Goal: Complete application form

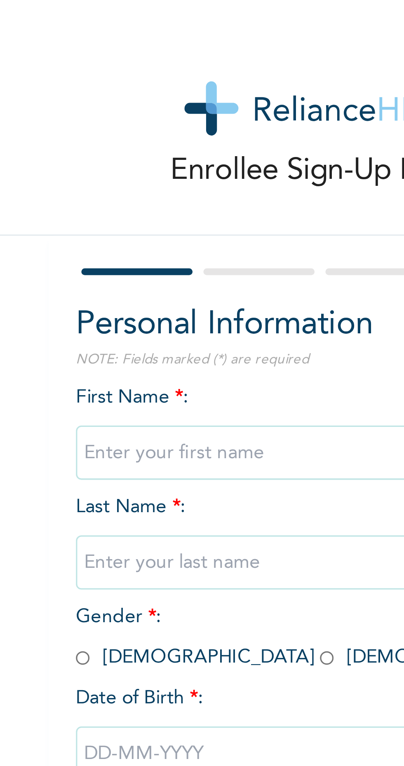
click at [142, 136] on input "text" at bounding box center [158, 137] width 148 height 16
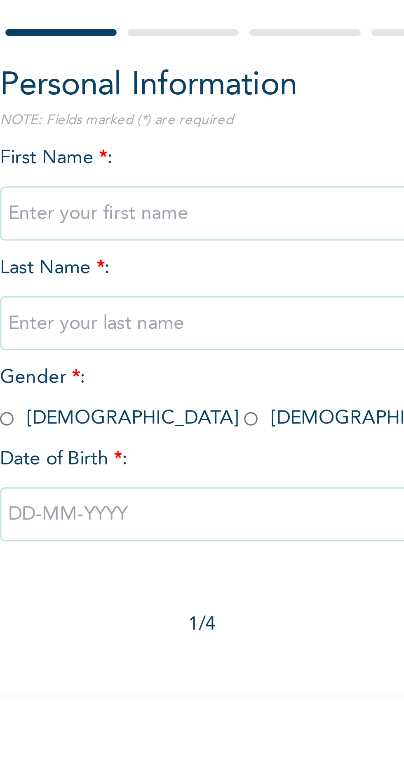
type input "[PERSON_NAME]"
type input "ADIELE"
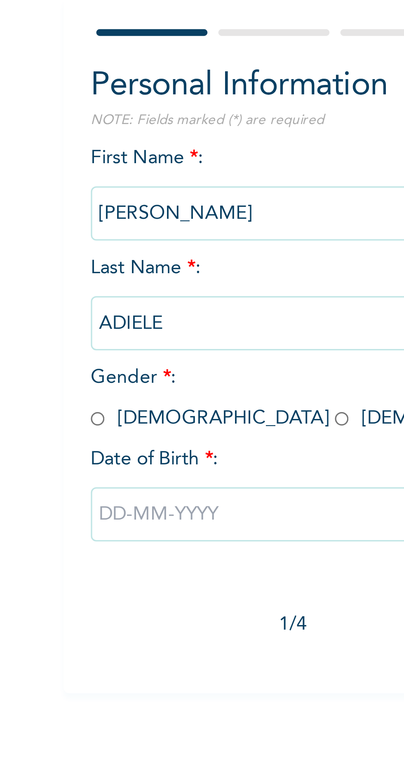
click at [84, 197] on input "radio" at bounding box center [86, 200] width 4 height 8
radio input "true"
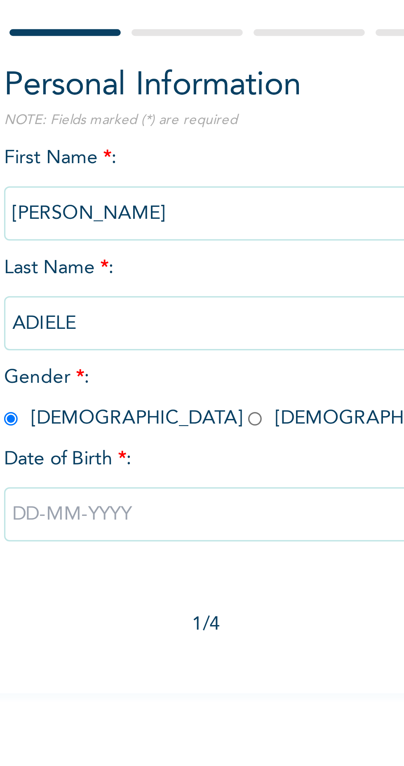
click at [153, 228] on input "text" at bounding box center [158, 229] width 148 height 16
select select "8"
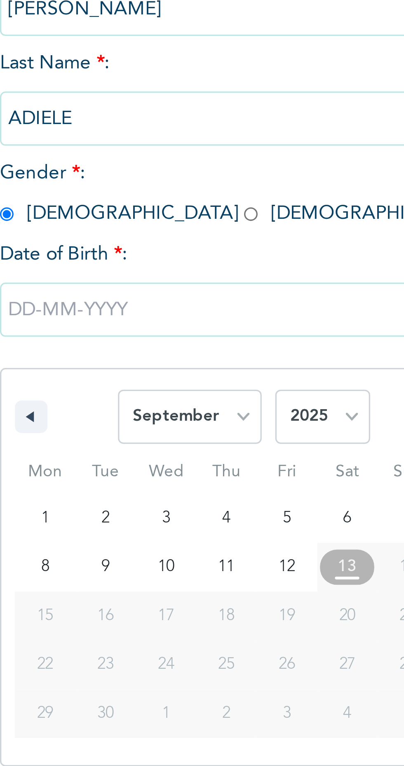
click at [191, 263] on select "2025 2024 2023 2022 2021 2020 2019 2018 2017 2016 2015 2014 2013 2012 2011 2010…" at bounding box center [182, 261] width 29 height 16
select select "1982"
click at [168, 253] on select "2025 2024 2023 2022 2021 2020 2019 2018 2017 2016 2015 2014 2013 2012 2011 2010…" at bounding box center [182, 261] width 29 height 16
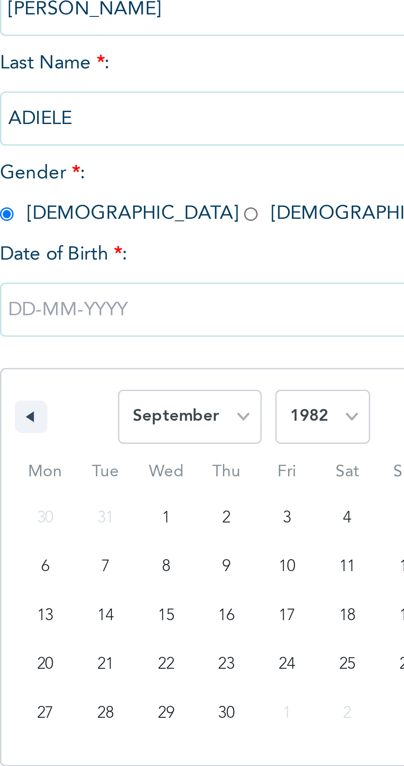
click at [159, 262] on select "January February March April May June July August September October November De…" at bounding box center [142, 261] width 44 height 16
select select "6"
click at [120, 253] on select "January February March April May June July August September October November De…" at bounding box center [142, 261] width 44 height 16
type input "[DATE]"
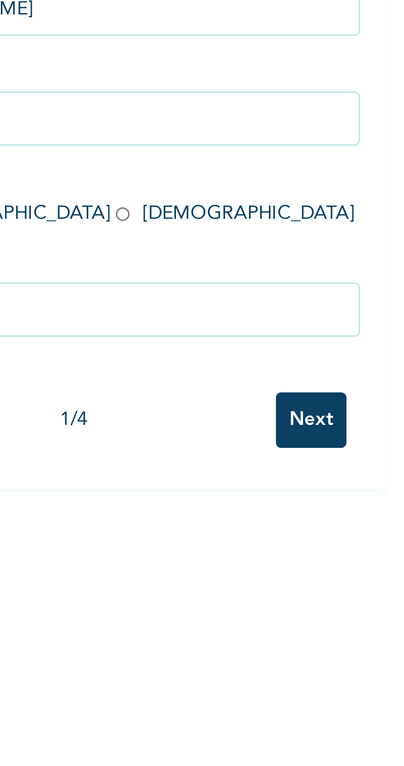
click at [218, 263] on input "Next" at bounding box center [217, 262] width 21 height 17
